Goal: Task Accomplishment & Management: Use online tool/utility

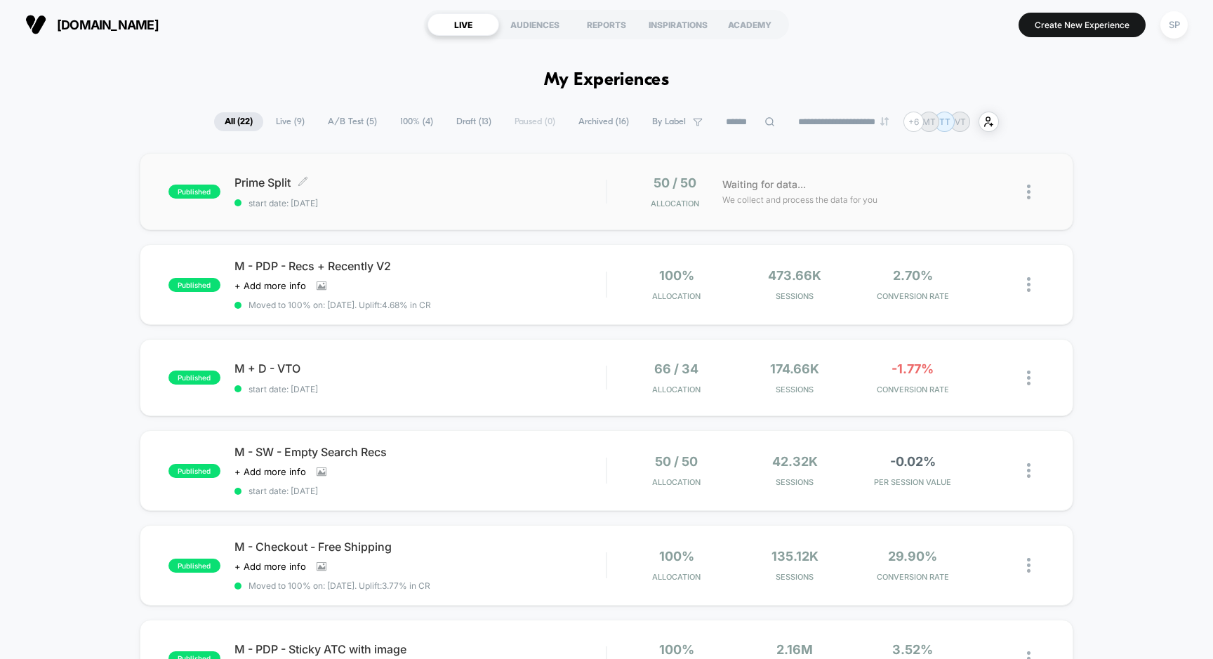
click at [263, 179] on span "Prime Split Click to edit experience details" at bounding box center [420, 182] width 372 height 14
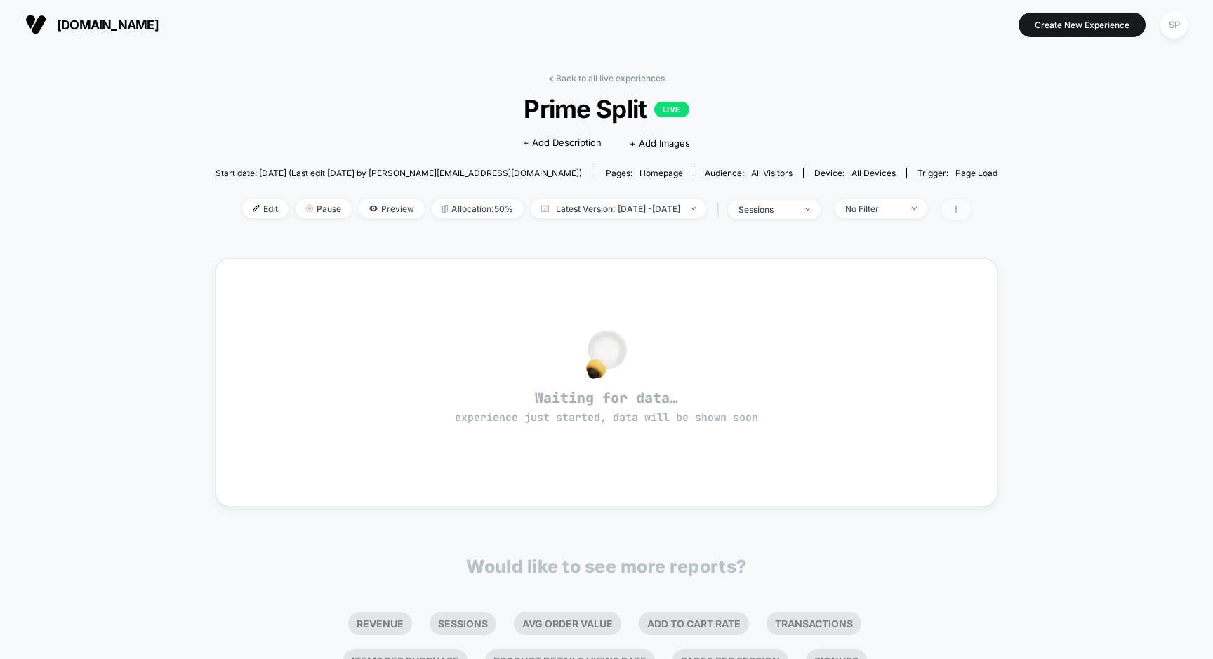
click at [971, 207] on span at bounding box center [955, 209] width 29 height 20
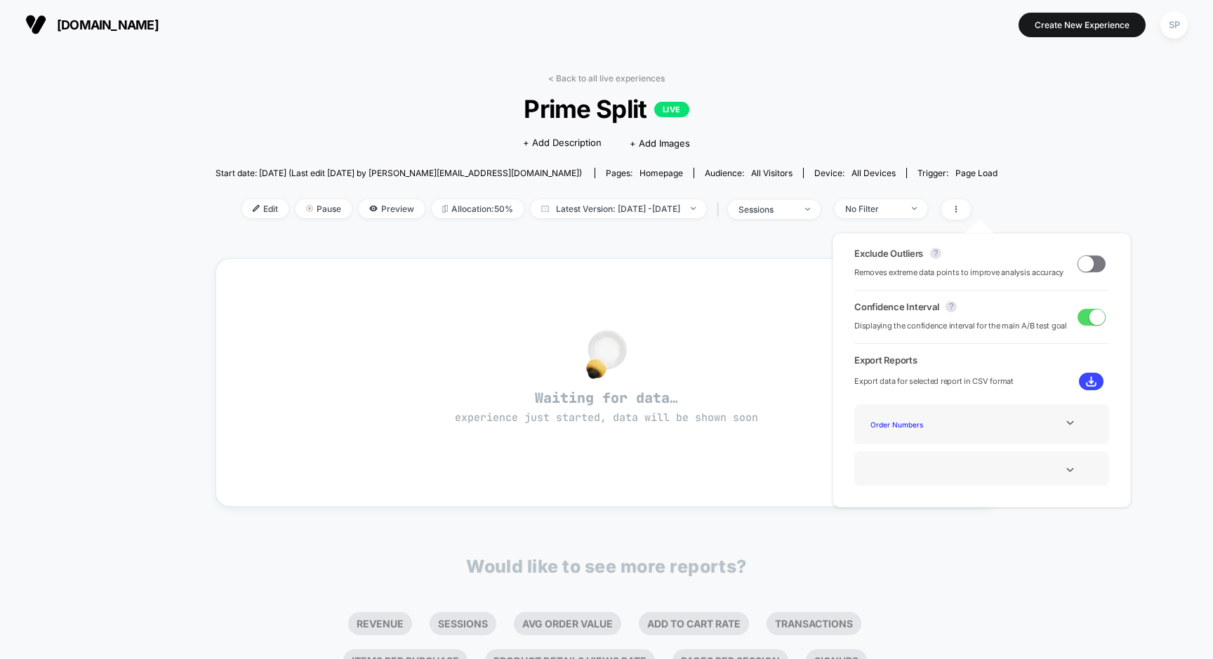
click at [1000, 201] on div "< Back to all live experiences Prime Split LIVE Click to edit experience detail…" at bounding box center [606, 441] width 1213 height 784
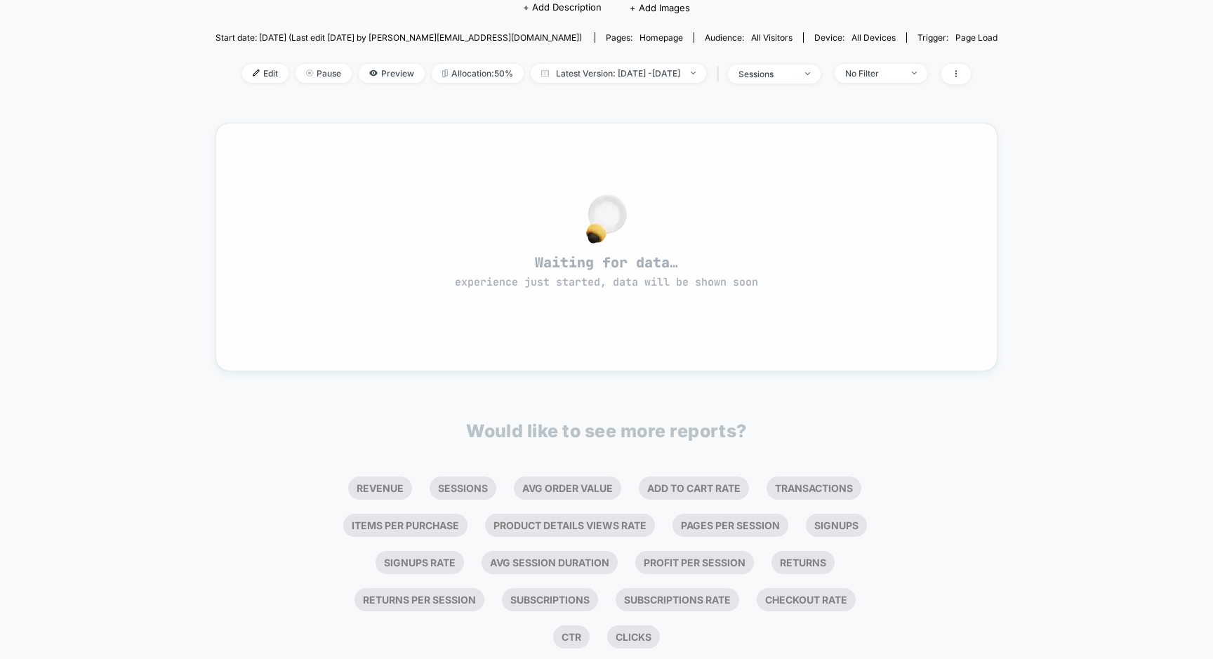
scroll to position [134, 0]
